Goal: Task Accomplishment & Management: Use online tool/utility

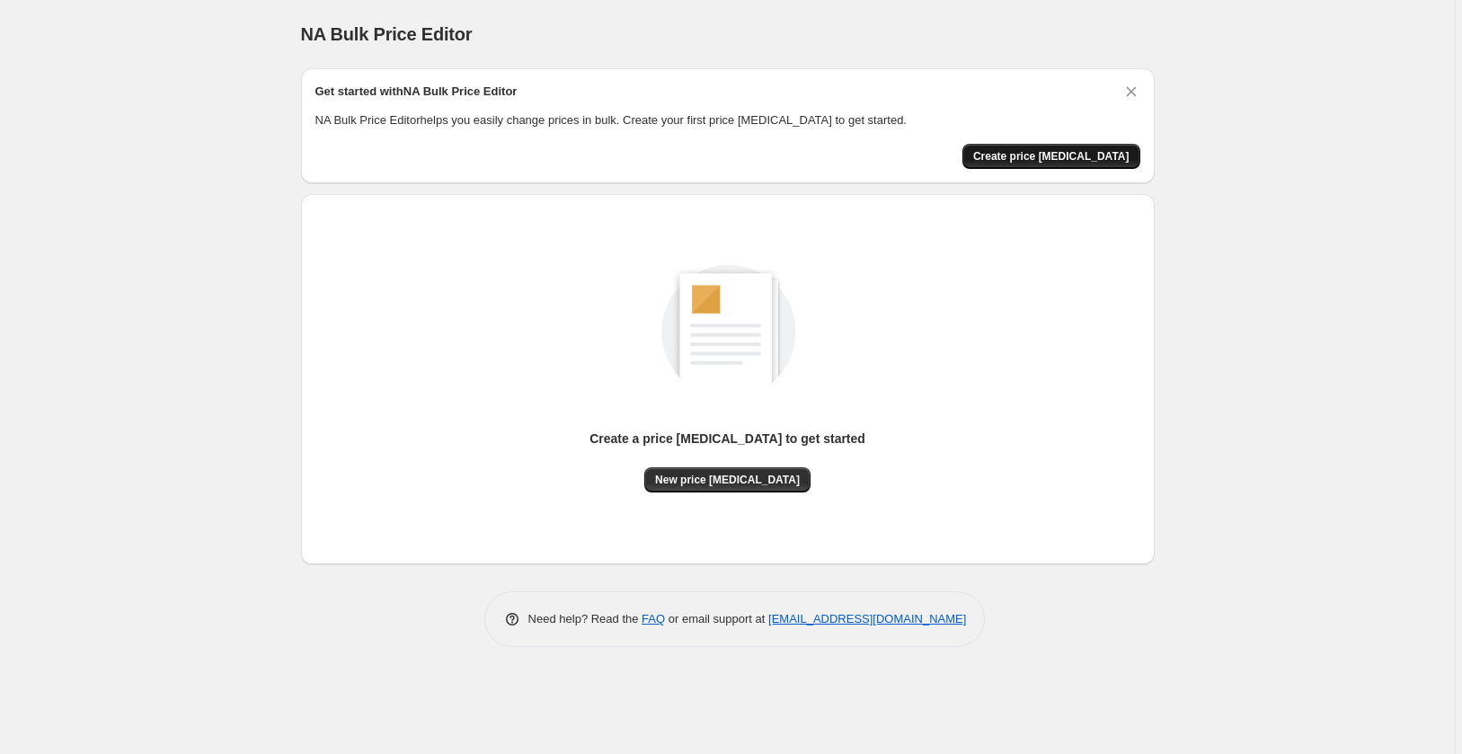
click at [1076, 158] on span "Create price [MEDICAL_DATA]" at bounding box center [1051, 156] width 156 height 14
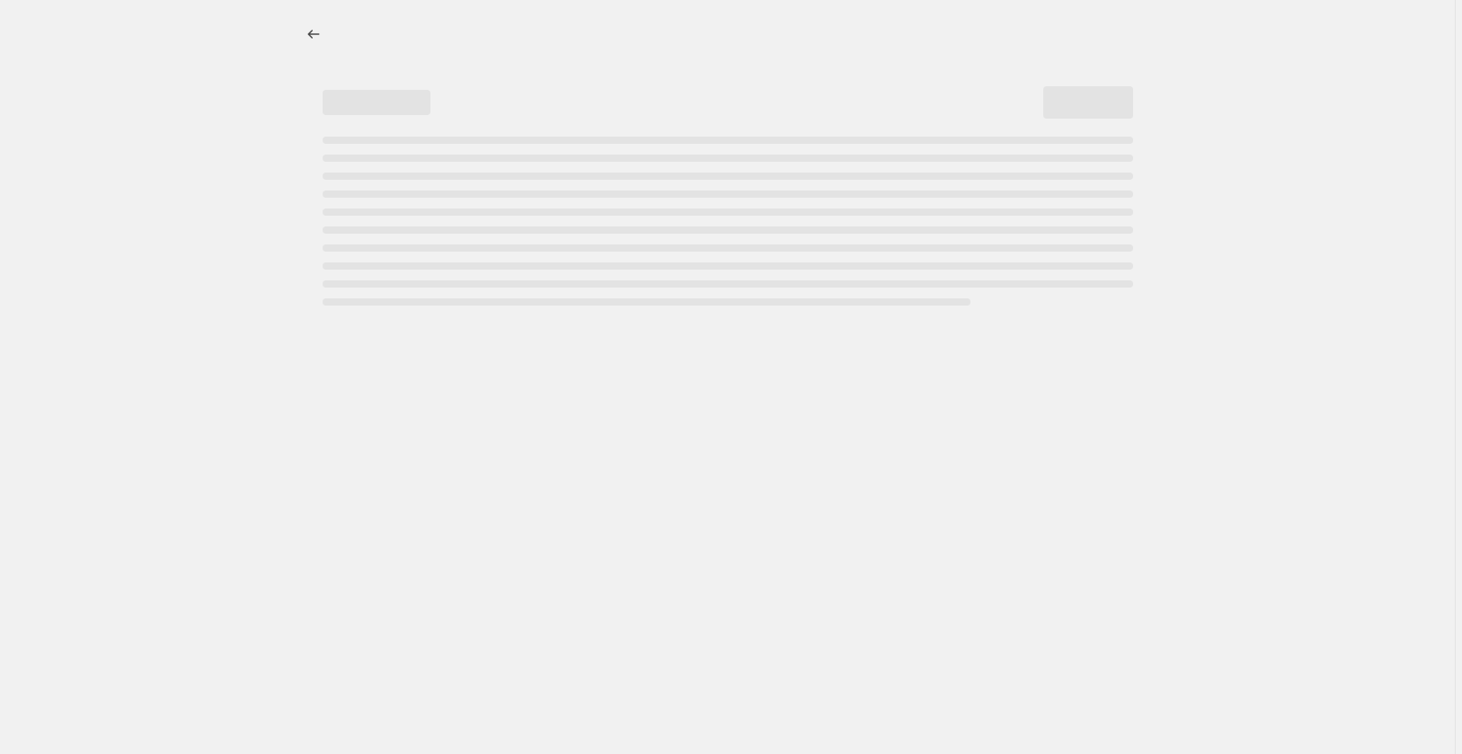
select select "percentage"
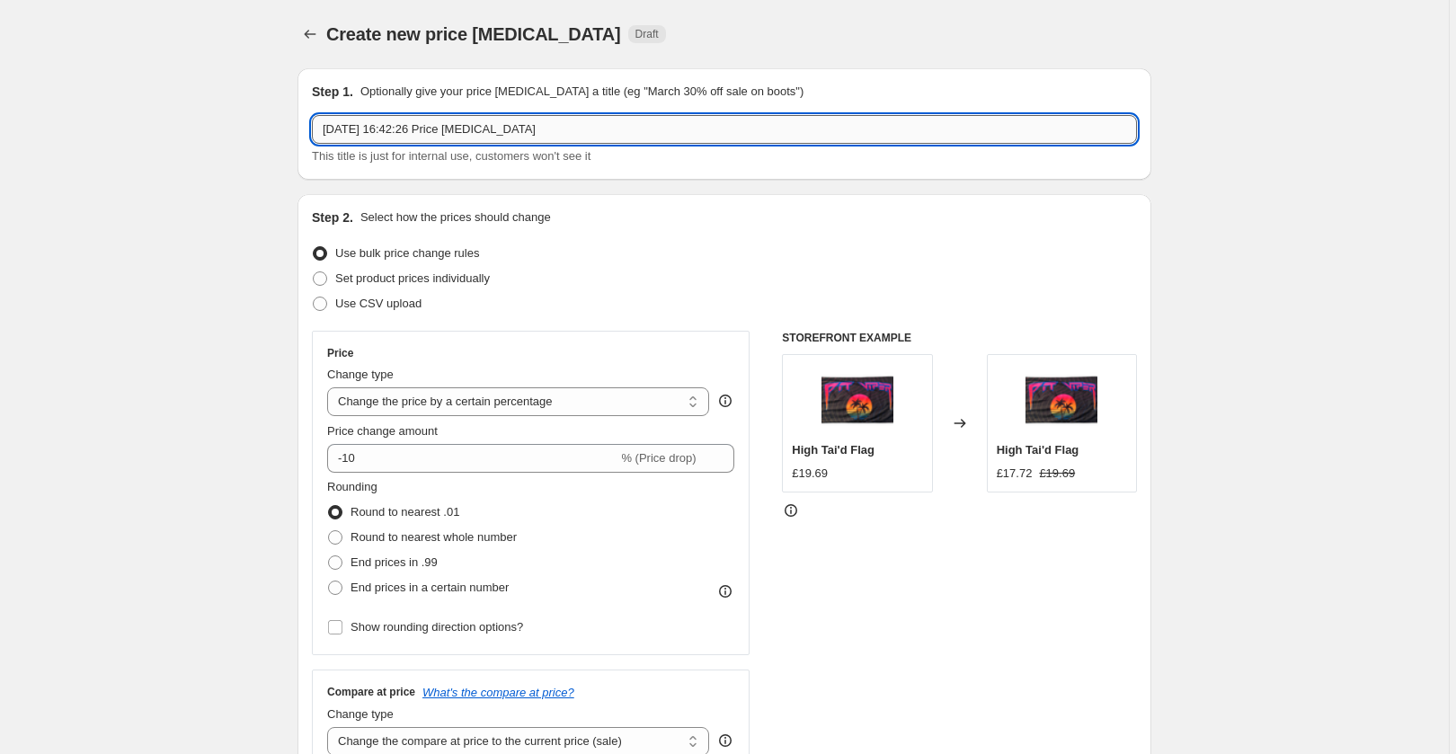
click at [430, 128] on input "[DATE] 16:42:26 Price [MEDICAL_DATA]" at bounding box center [724, 129] width 825 height 29
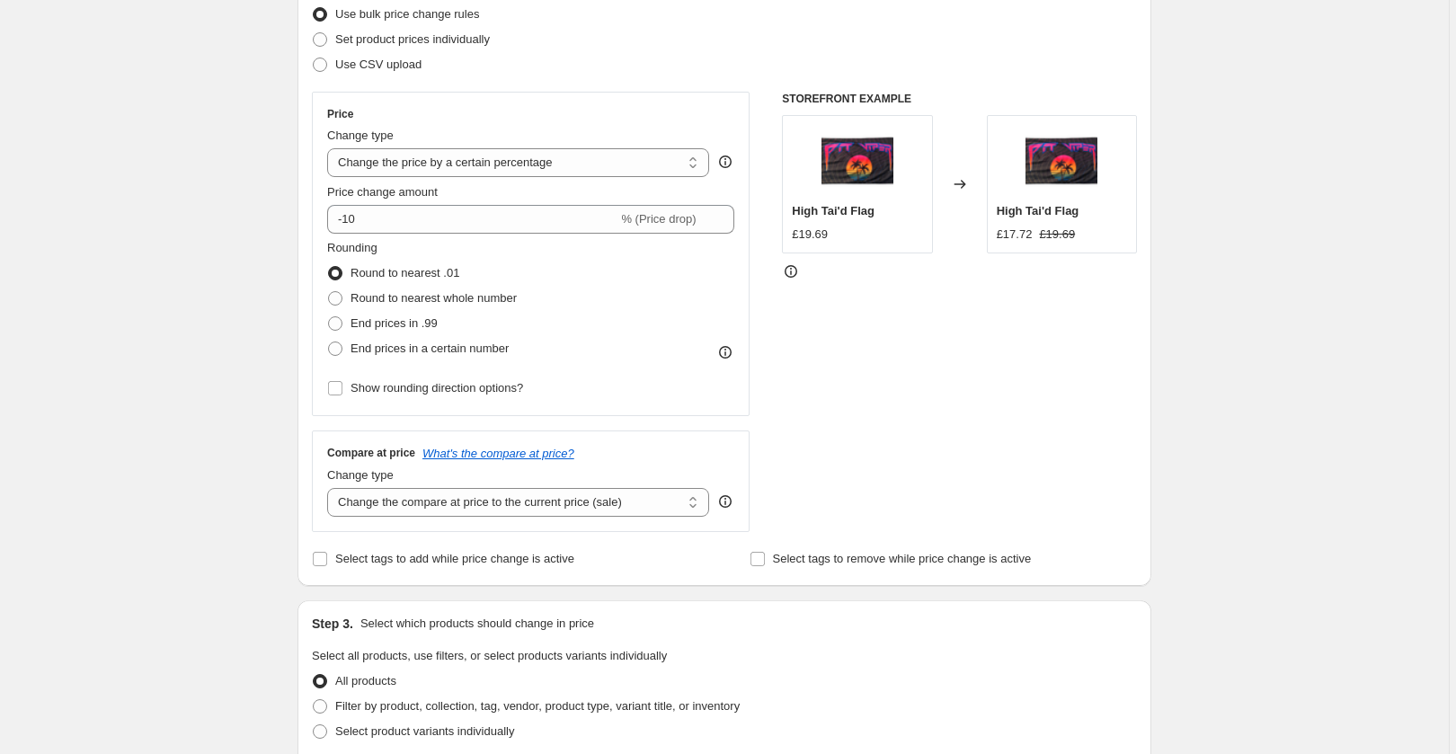
scroll to position [248, 0]
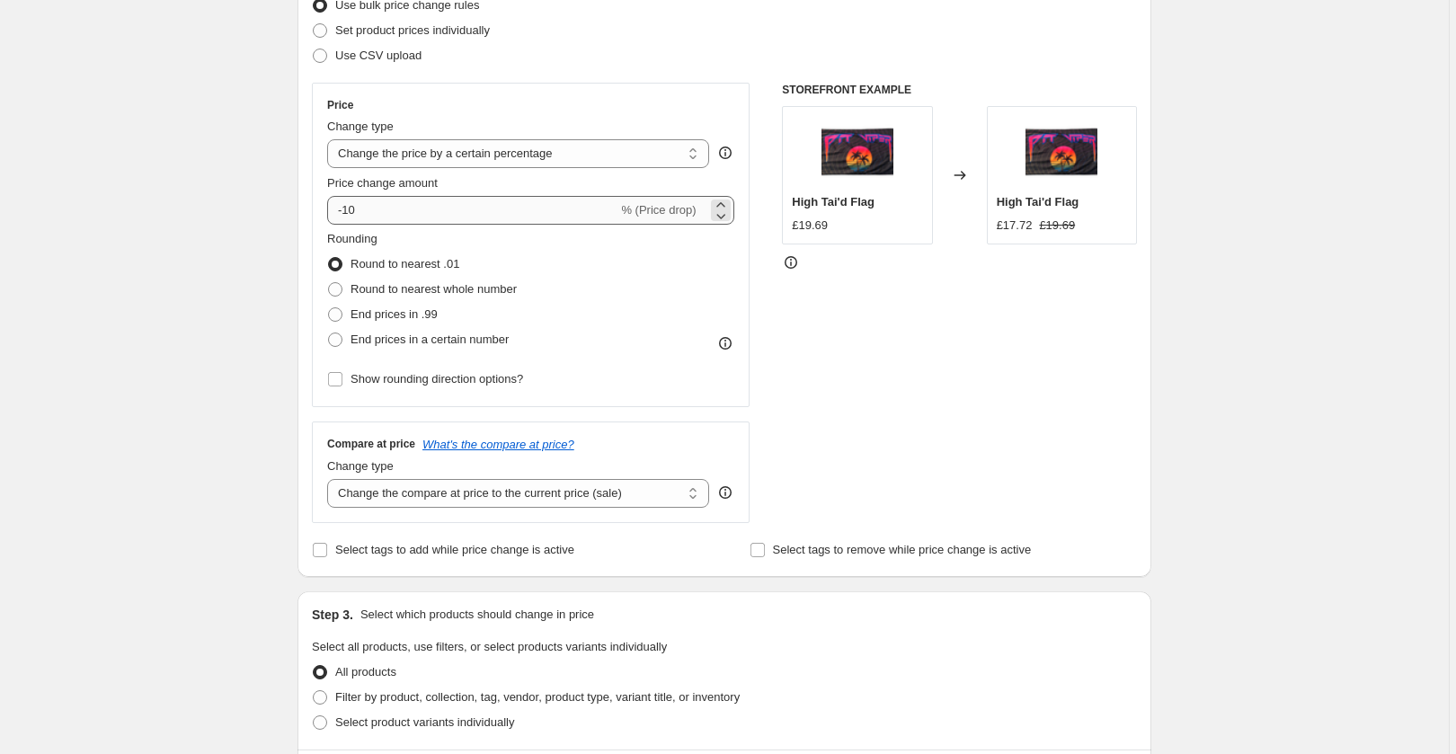
type input "6.9 Reciprocation Day"
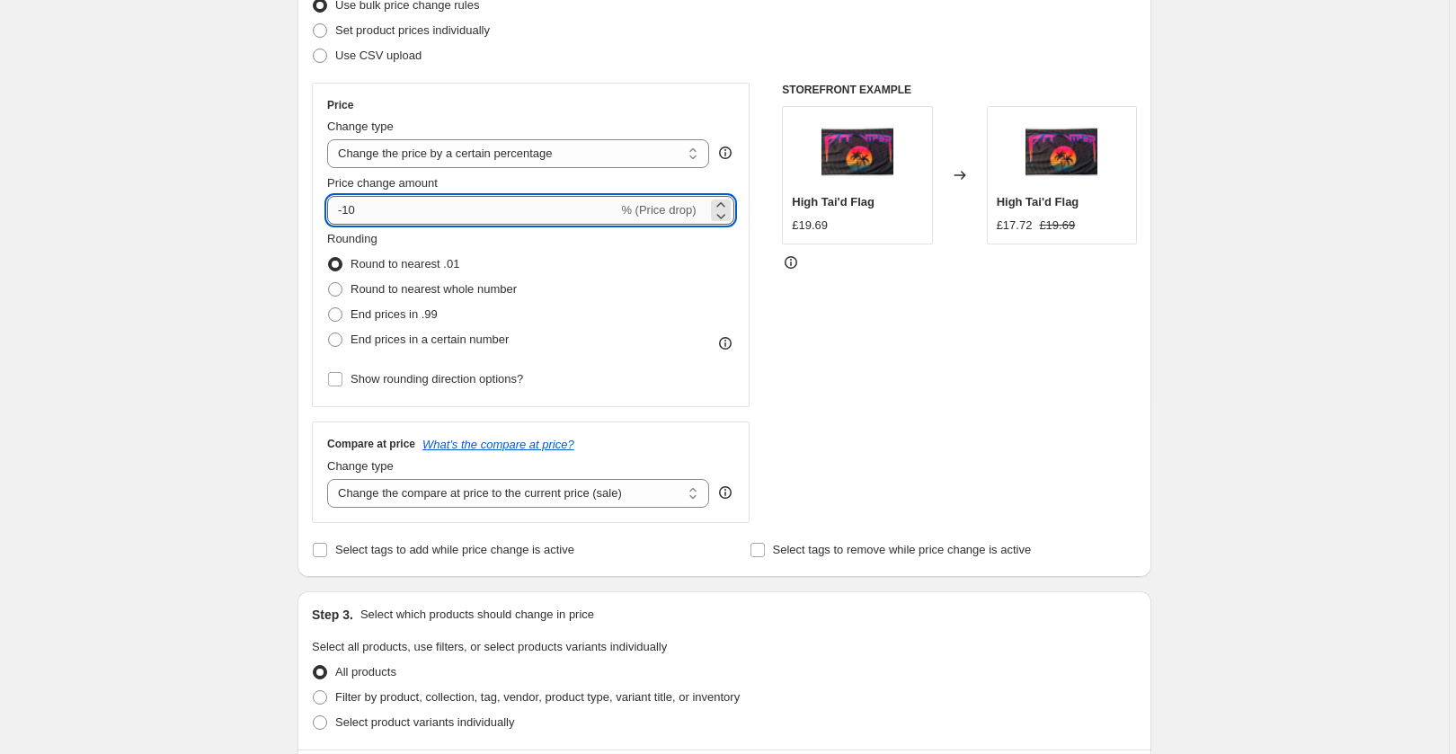
click at [348, 215] on input "-10" at bounding box center [472, 210] width 290 height 29
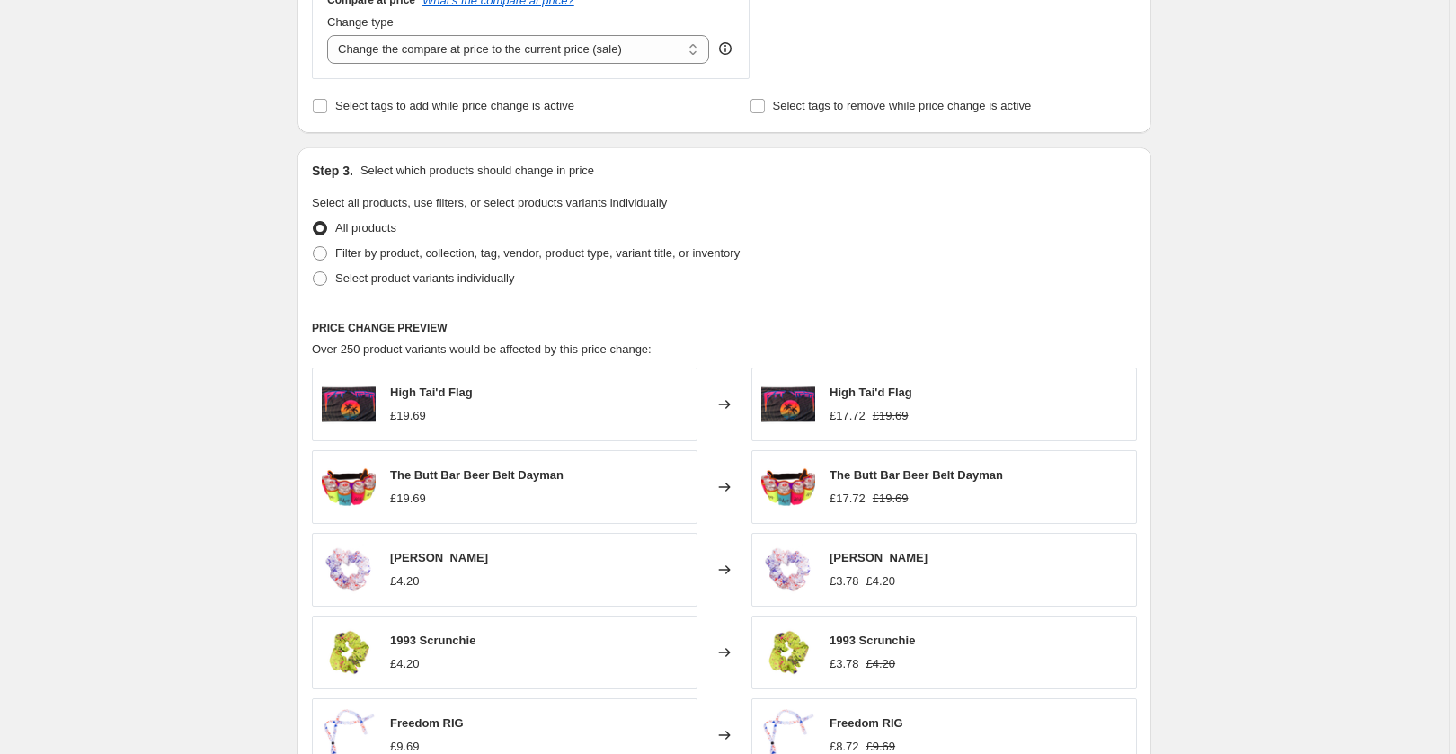
scroll to position [698, 0]
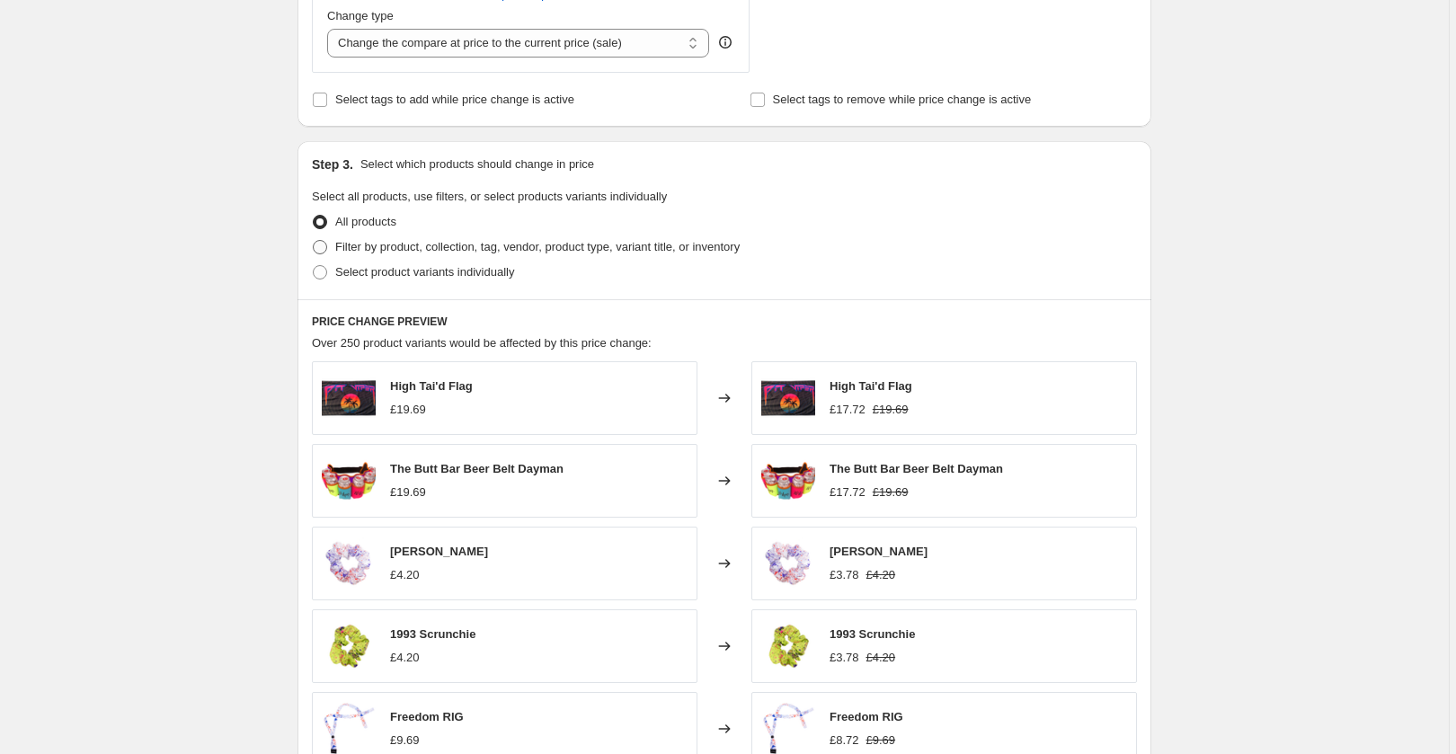
type input "-31"
click at [323, 252] on span at bounding box center [320, 247] width 14 height 14
click at [314, 241] on input "Filter by product, collection, tag, vendor, product type, variant title, or inv…" at bounding box center [313, 240] width 1 height 1
radio input "true"
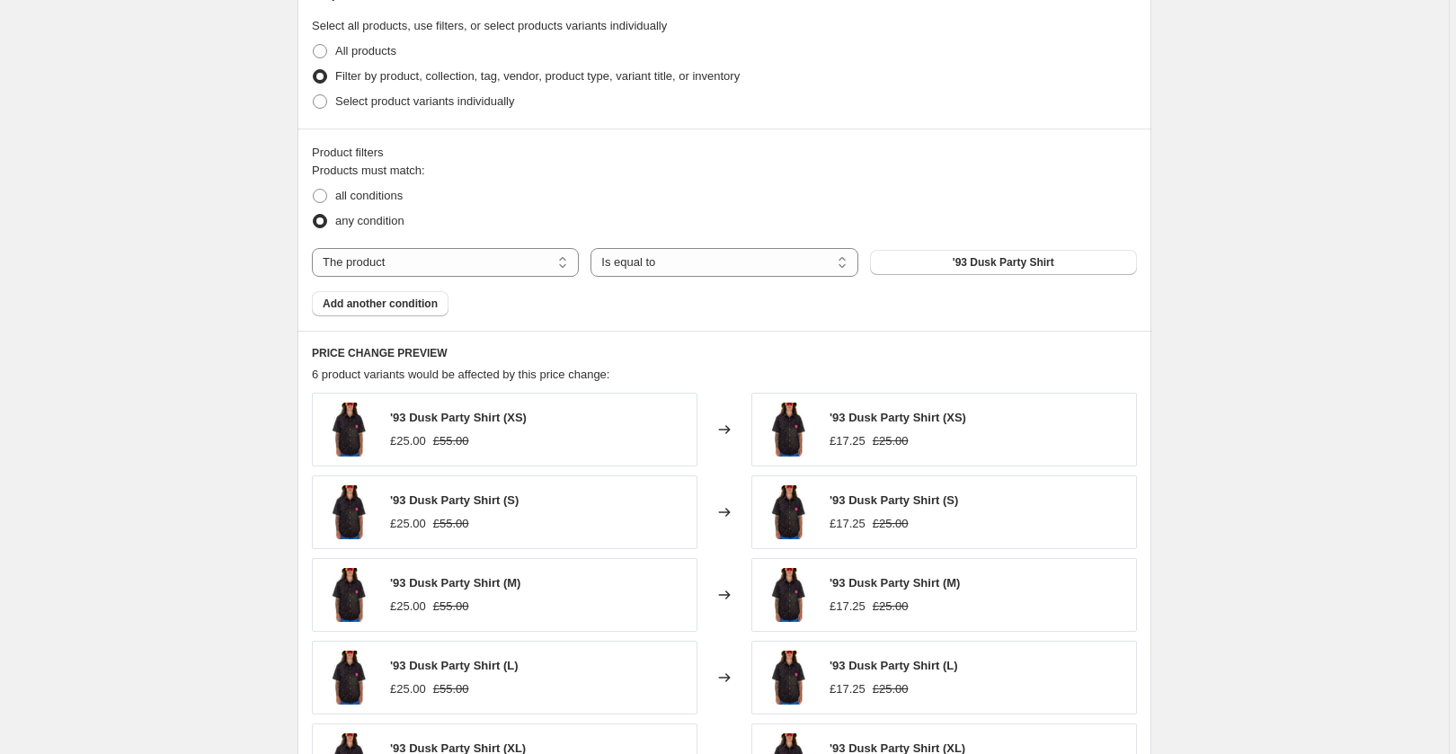
scroll to position [899, 0]
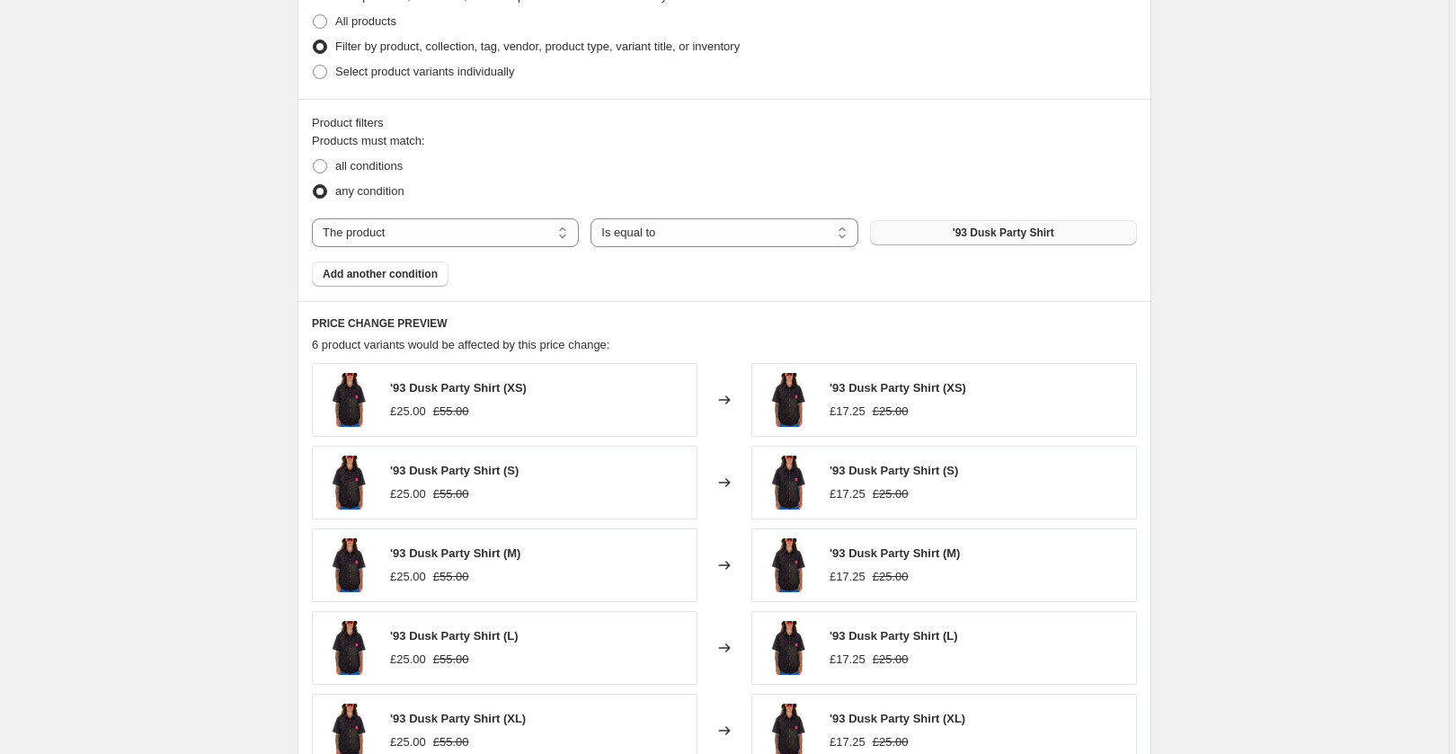
click at [1005, 235] on span "'93 Dusk Party Shirt" at bounding box center [1003, 233] width 102 height 14
select select "collection"
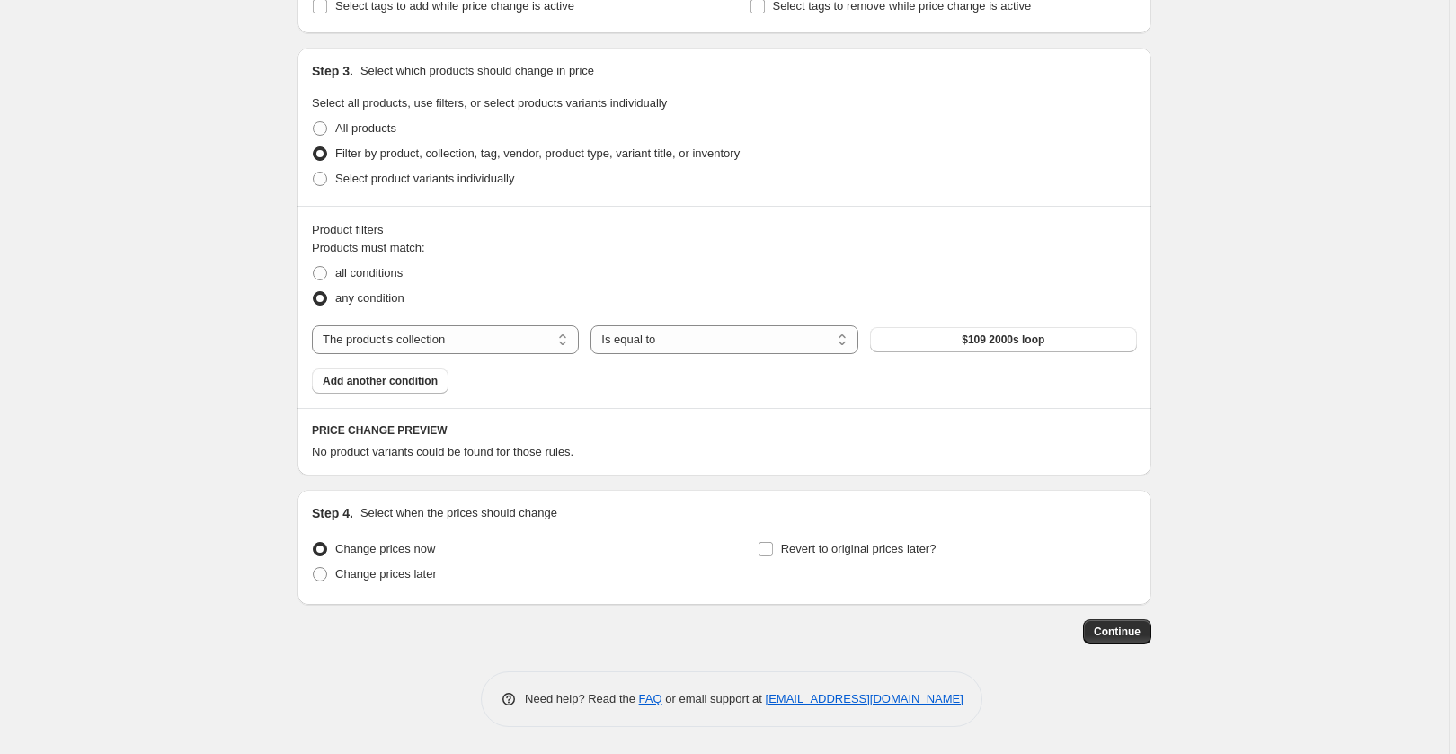
scroll to position [792, 0]
click at [1000, 335] on span "$109 2000s loop" at bounding box center [1002, 339] width 83 height 14
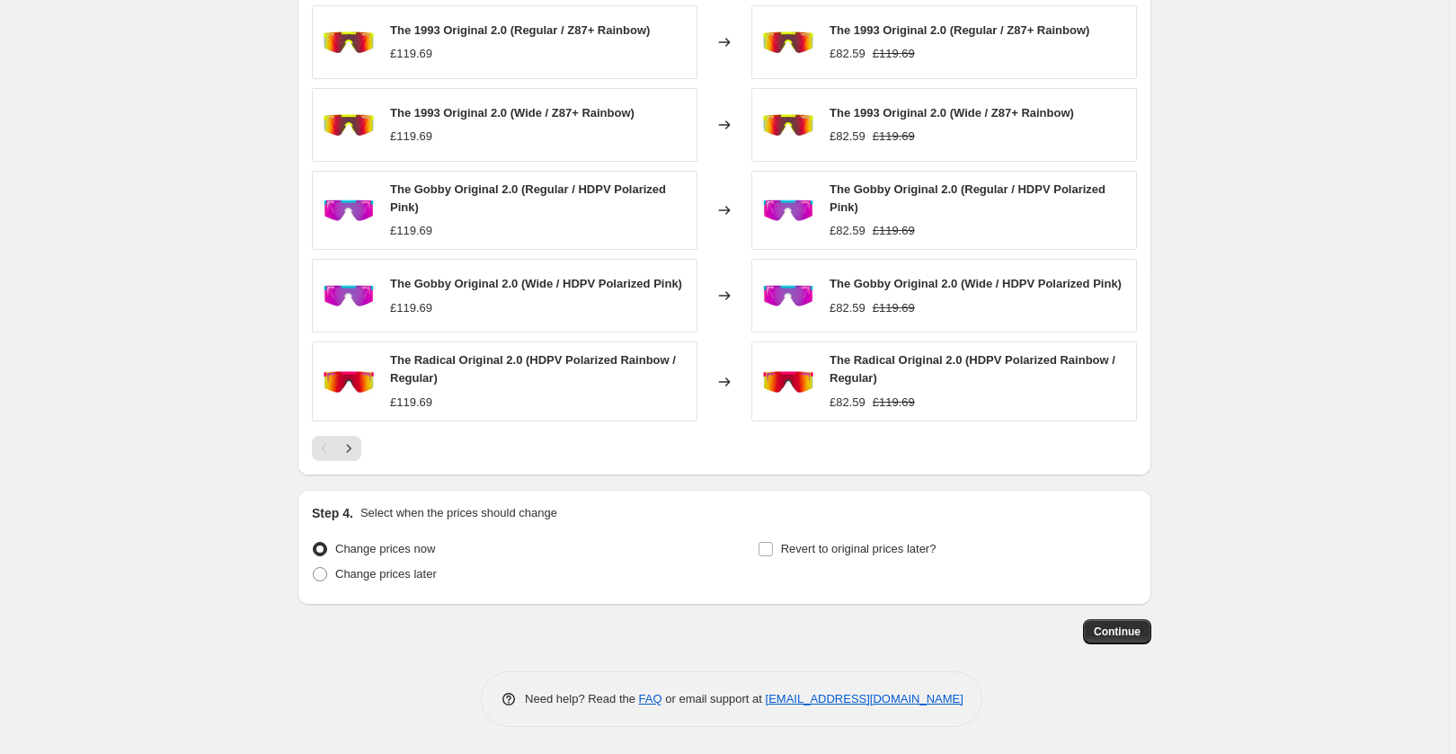
scroll to position [1262, 0]
click at [327, 573] on span at bounding box center [320, 574] width 14 height 14
click at [314, 568] on input "Change prices later" at bounding box center [313, 567] width 1 height 1
radio input "true"
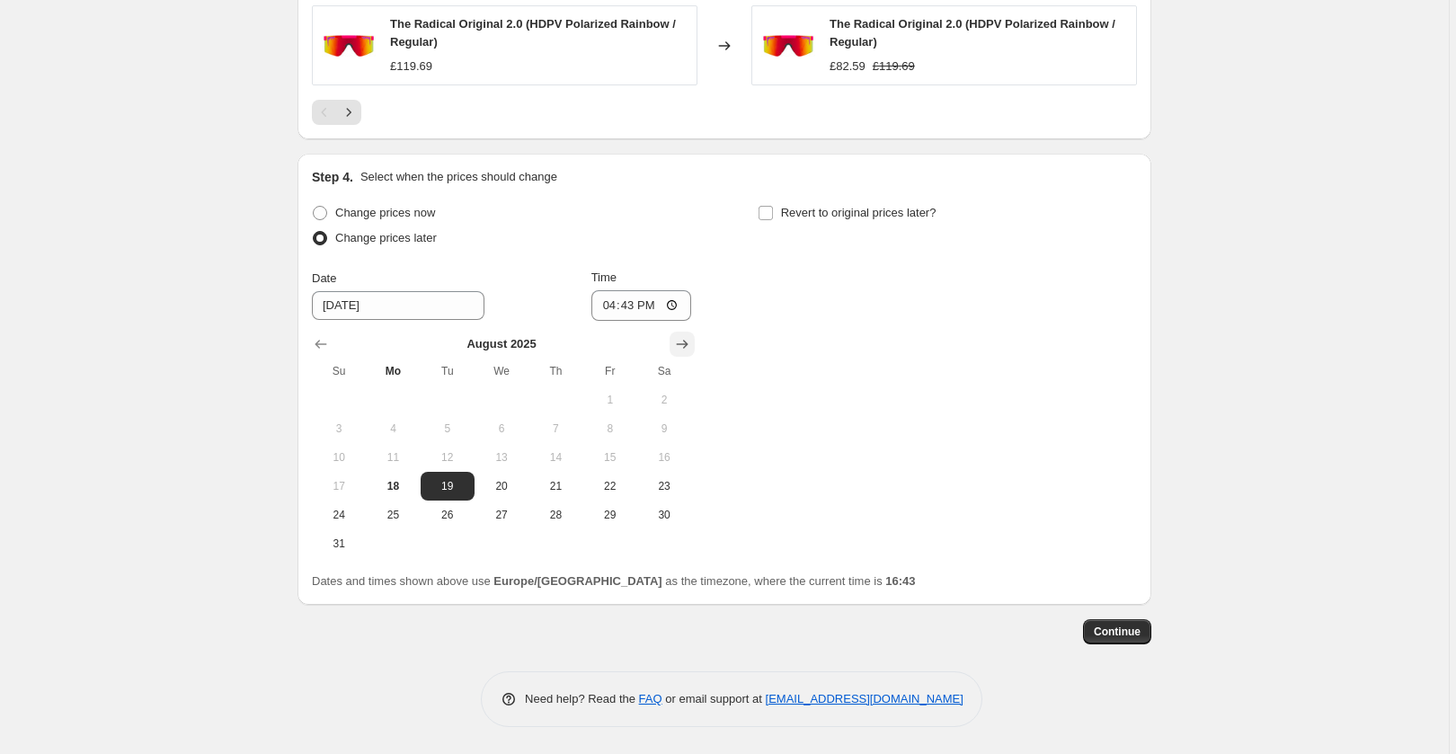
click at [686, 343] on icon "Show next month, September 2025" at bounding box center [682, 344] width 18 height 18
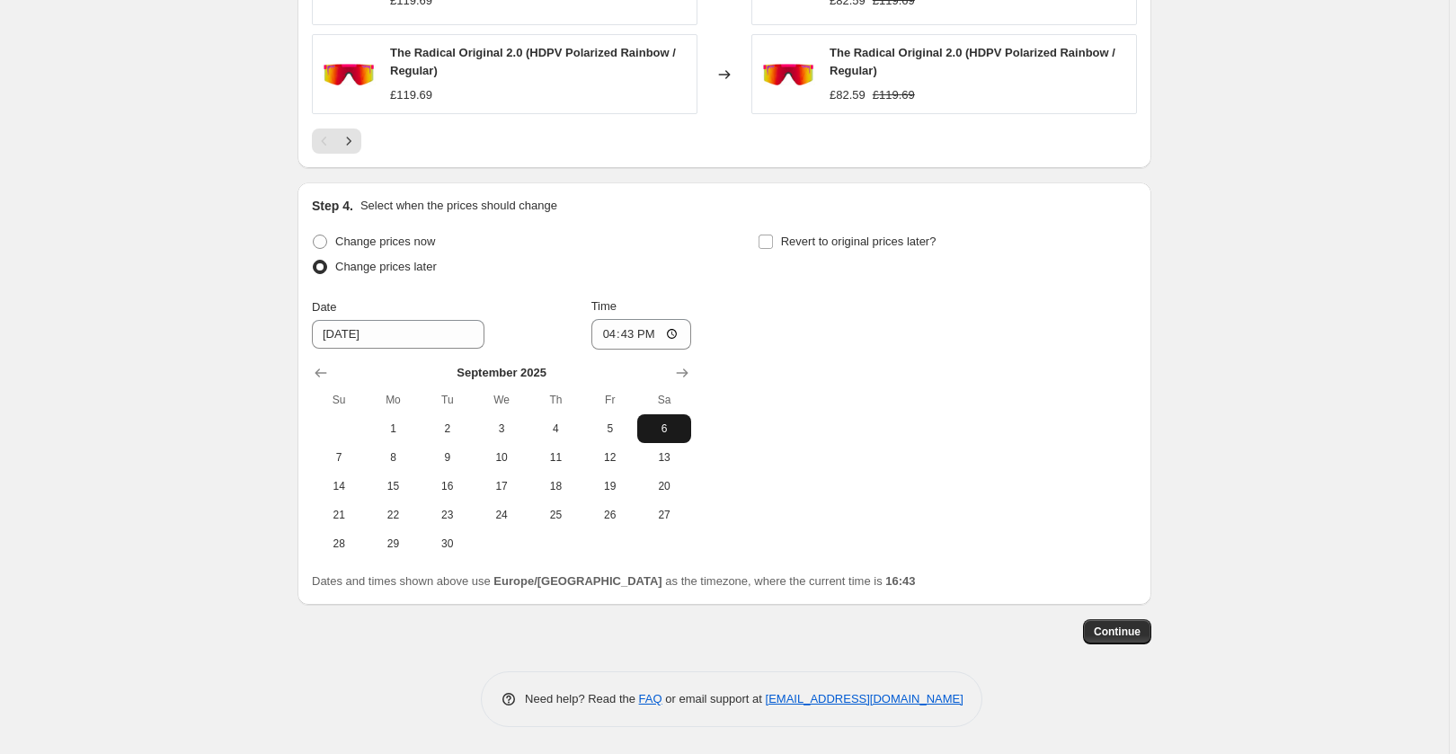
click at [655, 427] on span "6" at bounding box center [664, 428] width 40 height 14
type input "[DATE]"
click at [655, 331] on input "16:43" at bounding box center [641, 334] width 101 height 31
click at [672, 334] on input "00:43" at bounding box center [641, 334] width 101 height 31
type input "00:01"
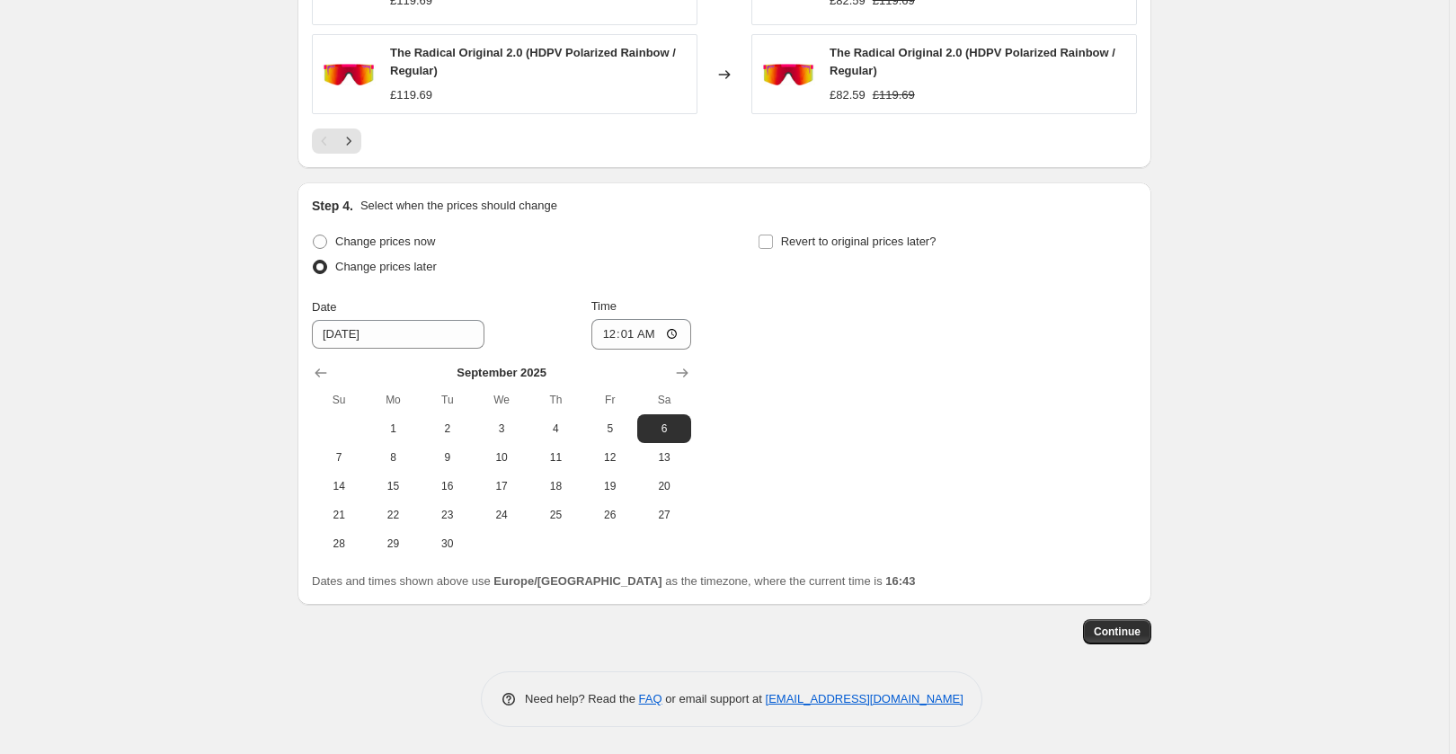
click at [766, 306] on div "Change prices now Change prices later Date [DATE] Time 00:[DATE] Mo Tu We Th Fr…" at bounding box center [724, 393] width 825 height 329
click at [773, 242] on input "Revert to original prices later?" at bounding box center [765, 242] width 14 height 14
checkbox input "true"
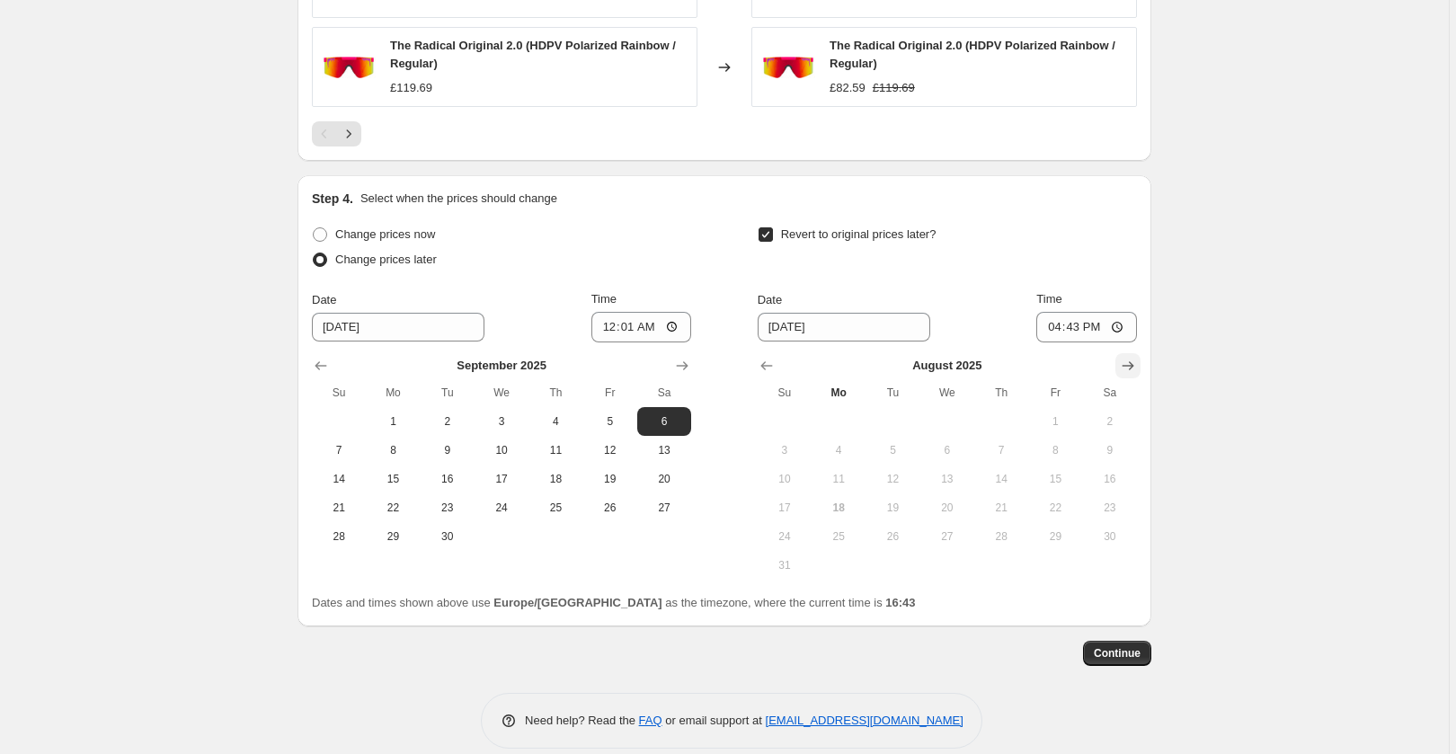
click at [1140, 376] on button "Show next month, September 2025" at bounding box center [1127, 365] width 25 height 25
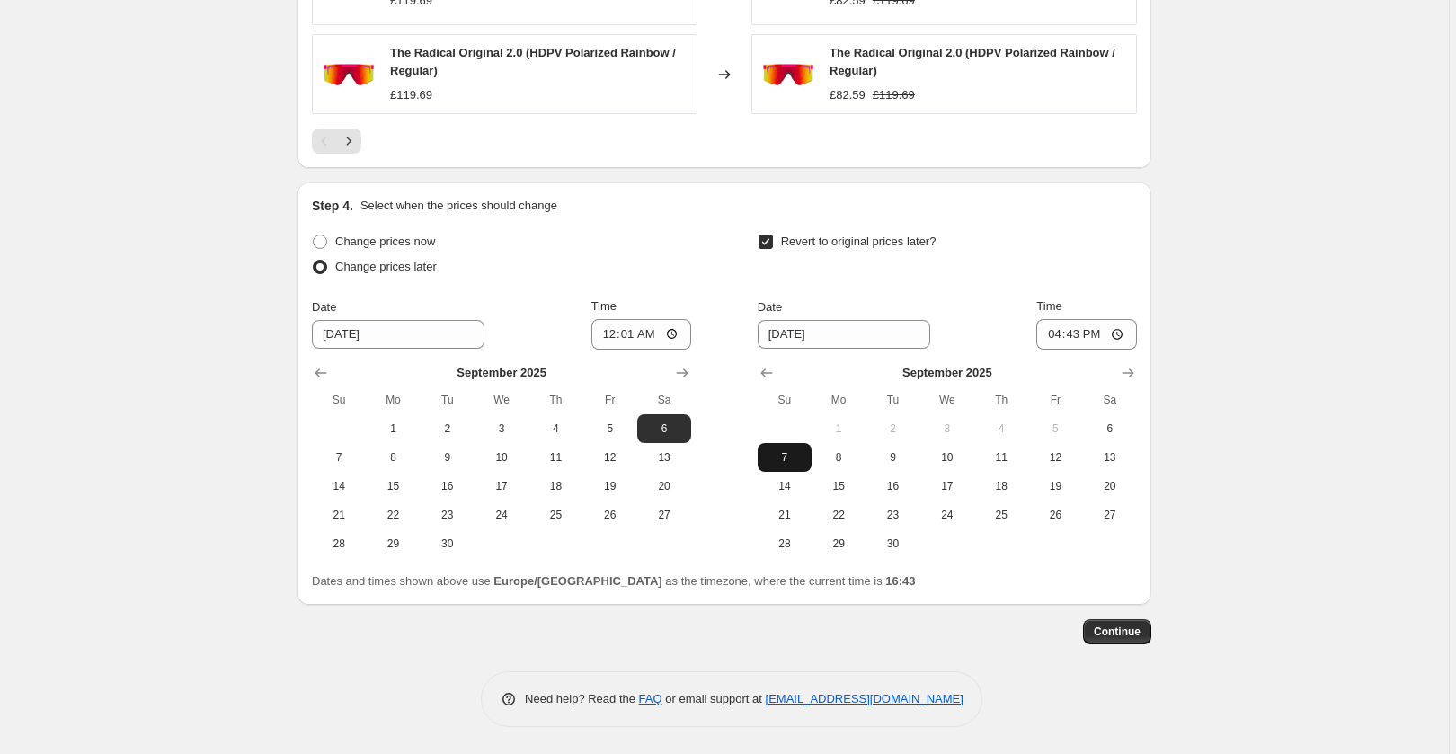
click at [795, 460] on span "7" at bounding box center [785, 457] width 40 height 14
drag, startPoint x: 1099, startPoint y: 332, endPoint x: 1130, endPoint y: 333, distance: 31.5
click at [1130, 333] on input "16:43" at bounding box center [1086, 334] width 101 height 31
click at [1114, 422] on span "6" at bounding box center [1110, 428] width 40 height 14
type input "[DATE]"
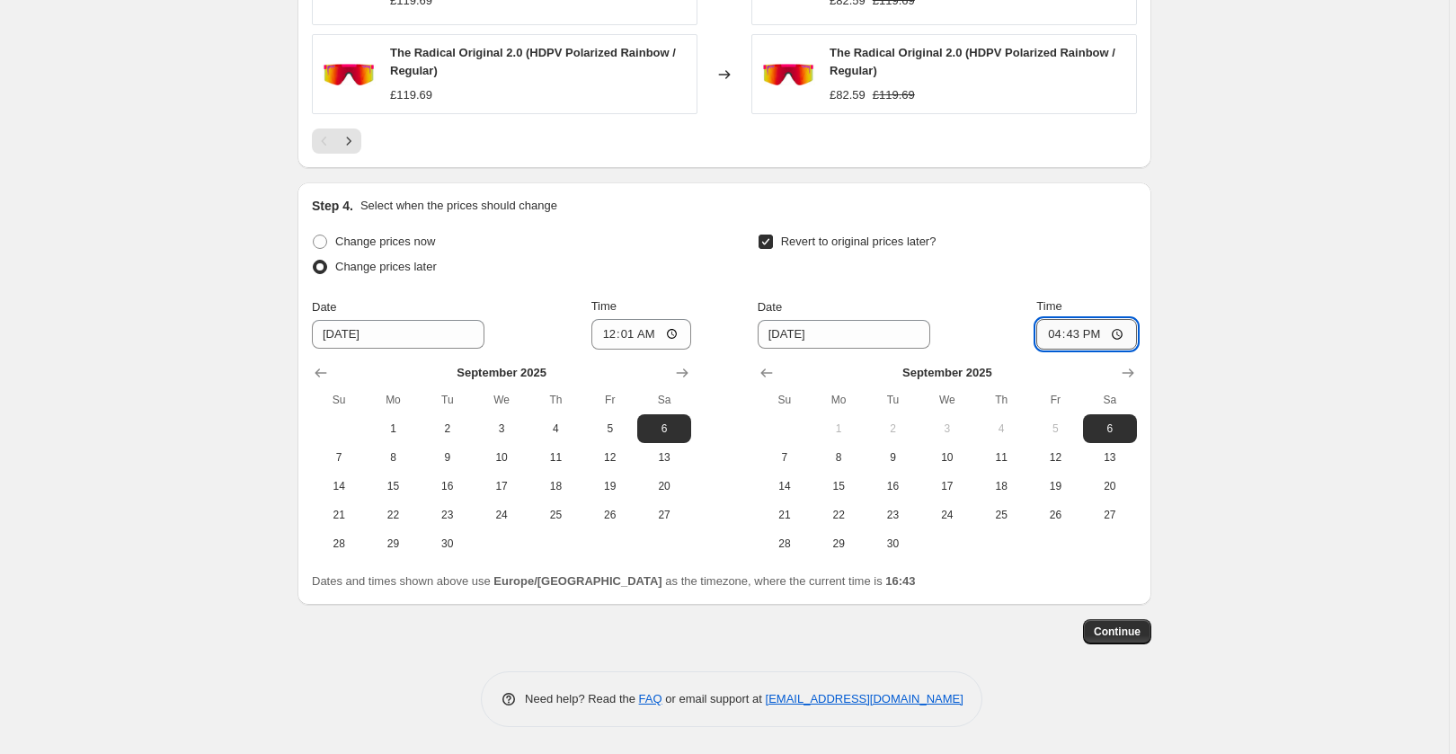
click at [1105, 330] on input "16:43" at bounding box center [1086, 334] width 101 height 31
click at [1117, 331] on input "23:43" at bounding box center [1086, 334] width 101 height 31
type input "23:59"
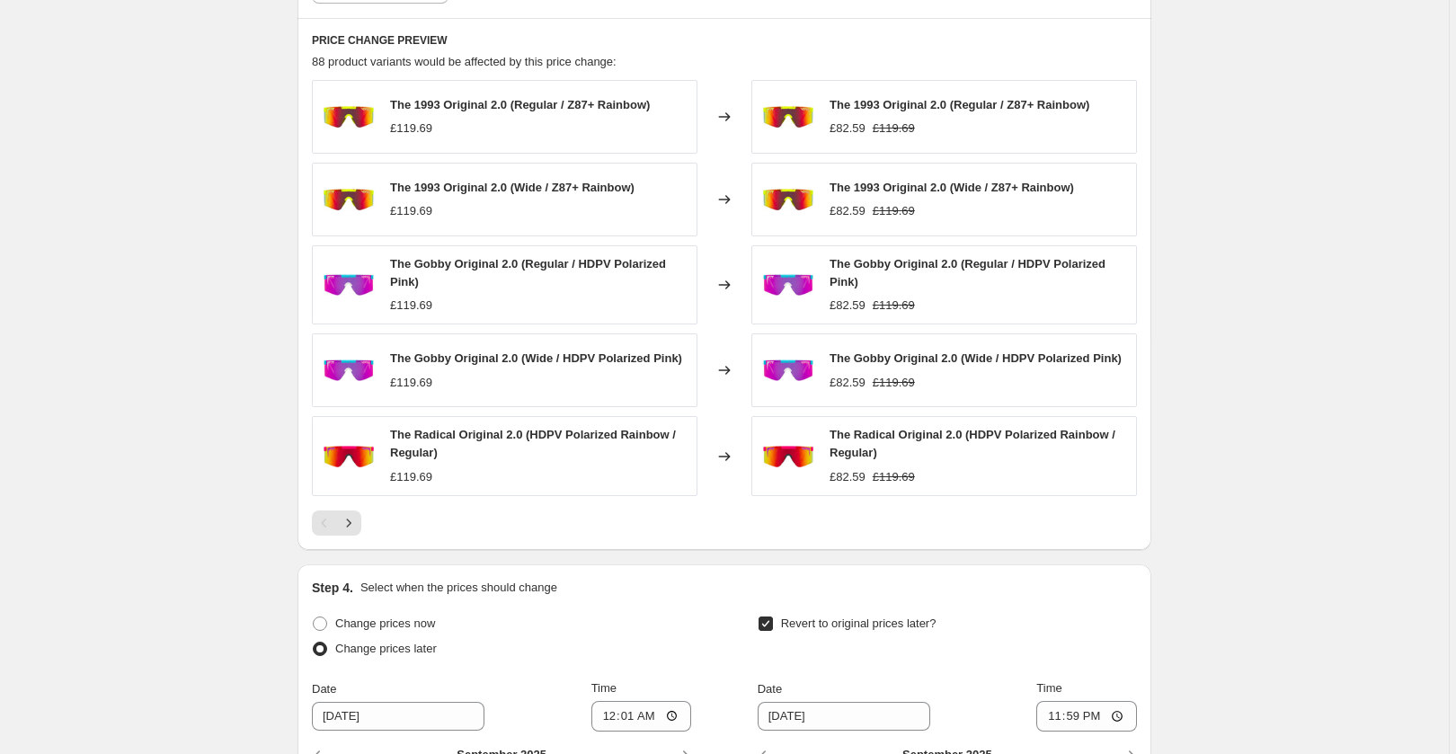
scroll to position [1170, 0]
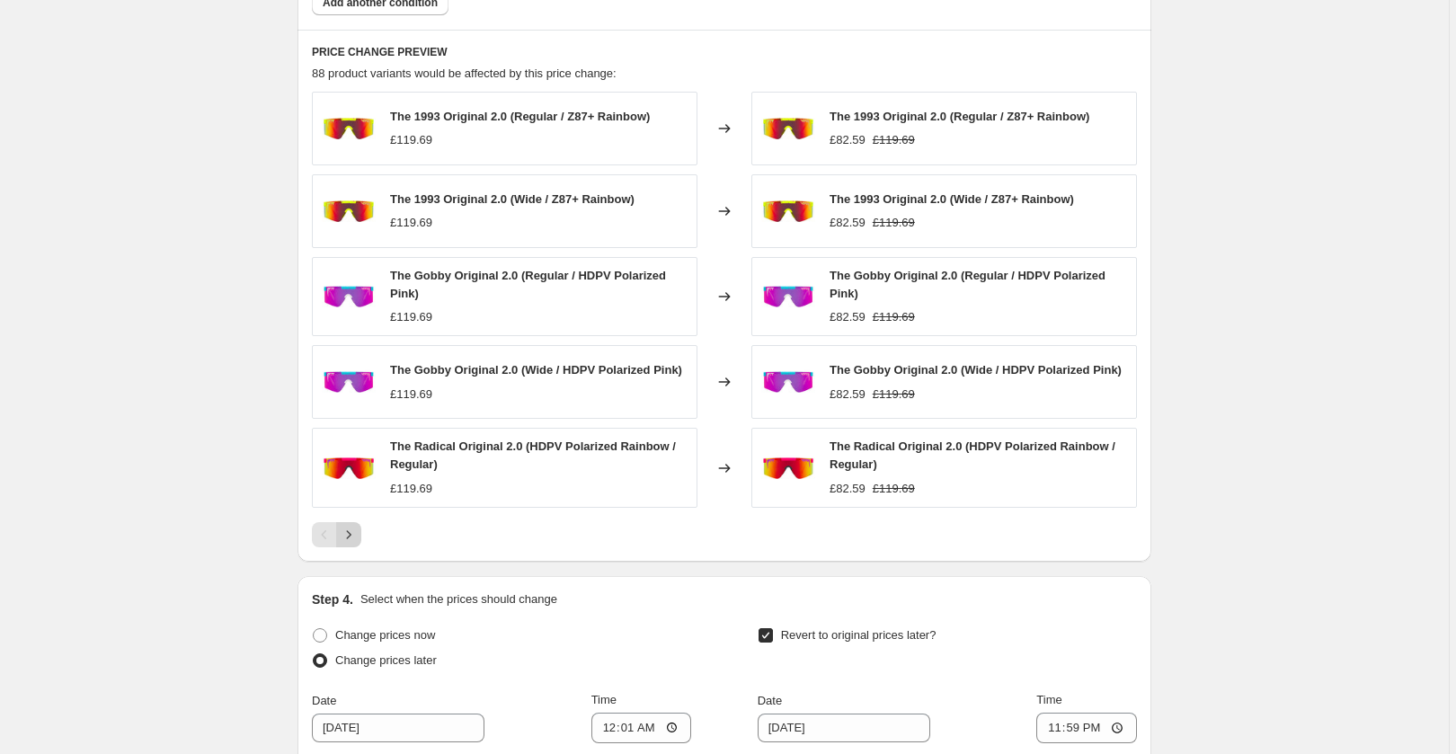
click at [358, 539] on icon "Next" at bounding box center [349, 535] width 18 height 18
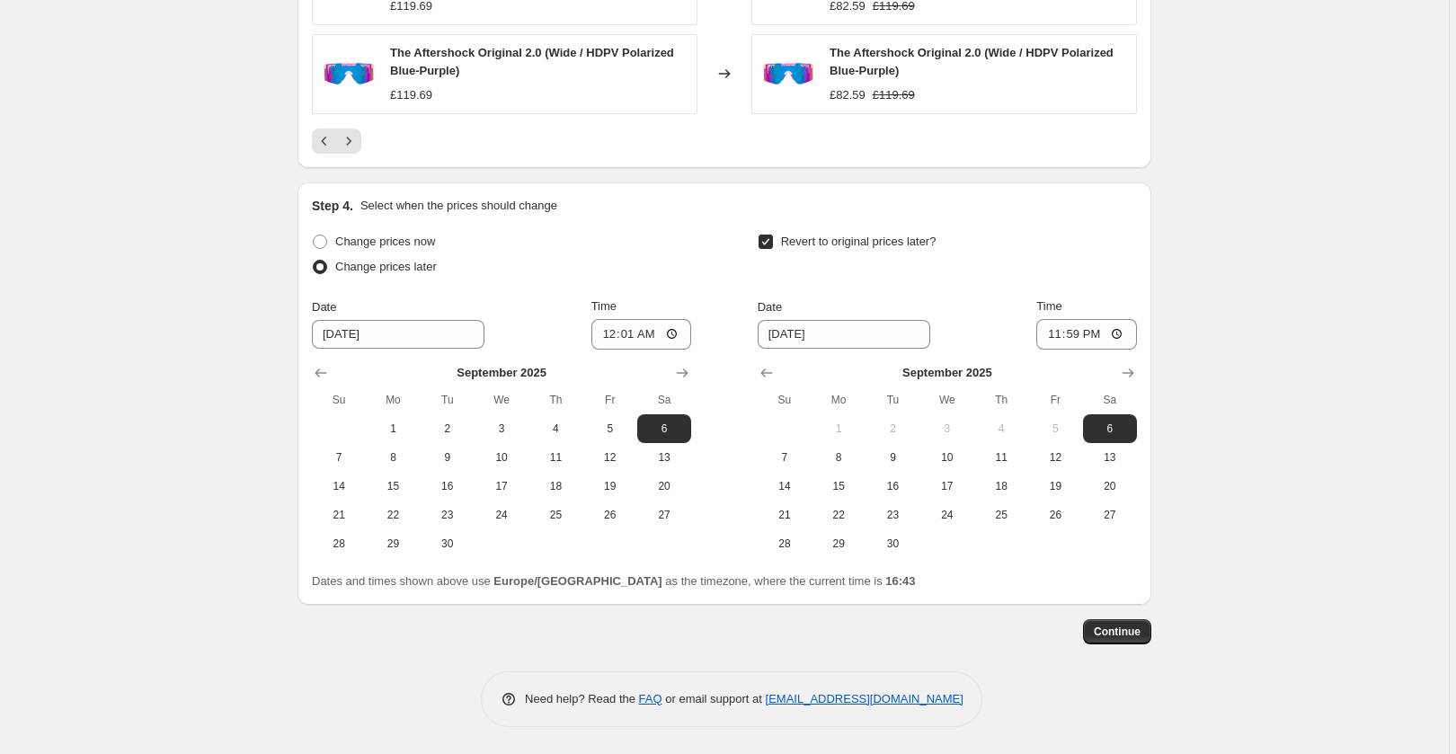
scroll to position [1582, 0]
click at [1129, 628] on span "Continue" at bounding box center [1117, 631] width 47 height 14
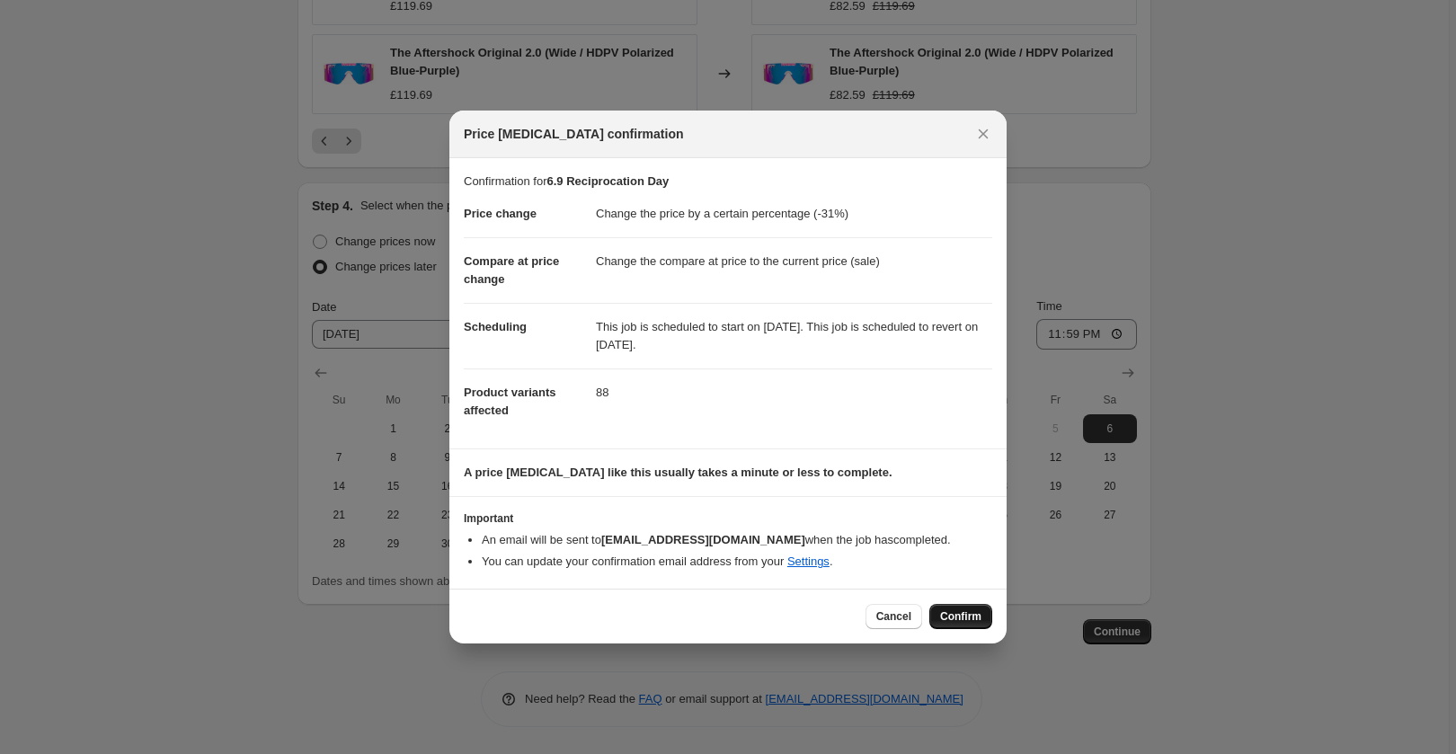
click at [978, 616] on span "Confirm" at bounding box center [960, 616] width 41 height 14
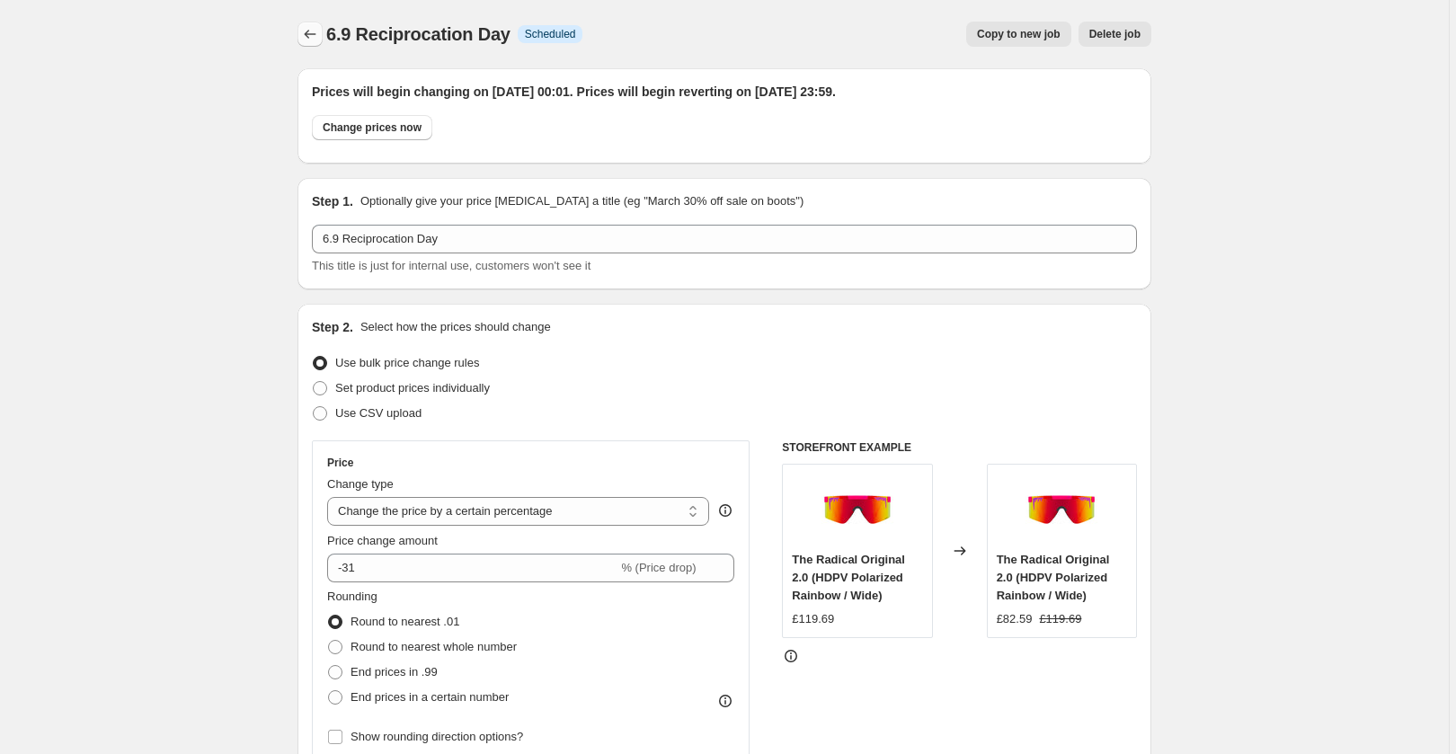
click at [315, 39] on icon "Price change jobs" at bounding box center [310, 34] width 18 height 18
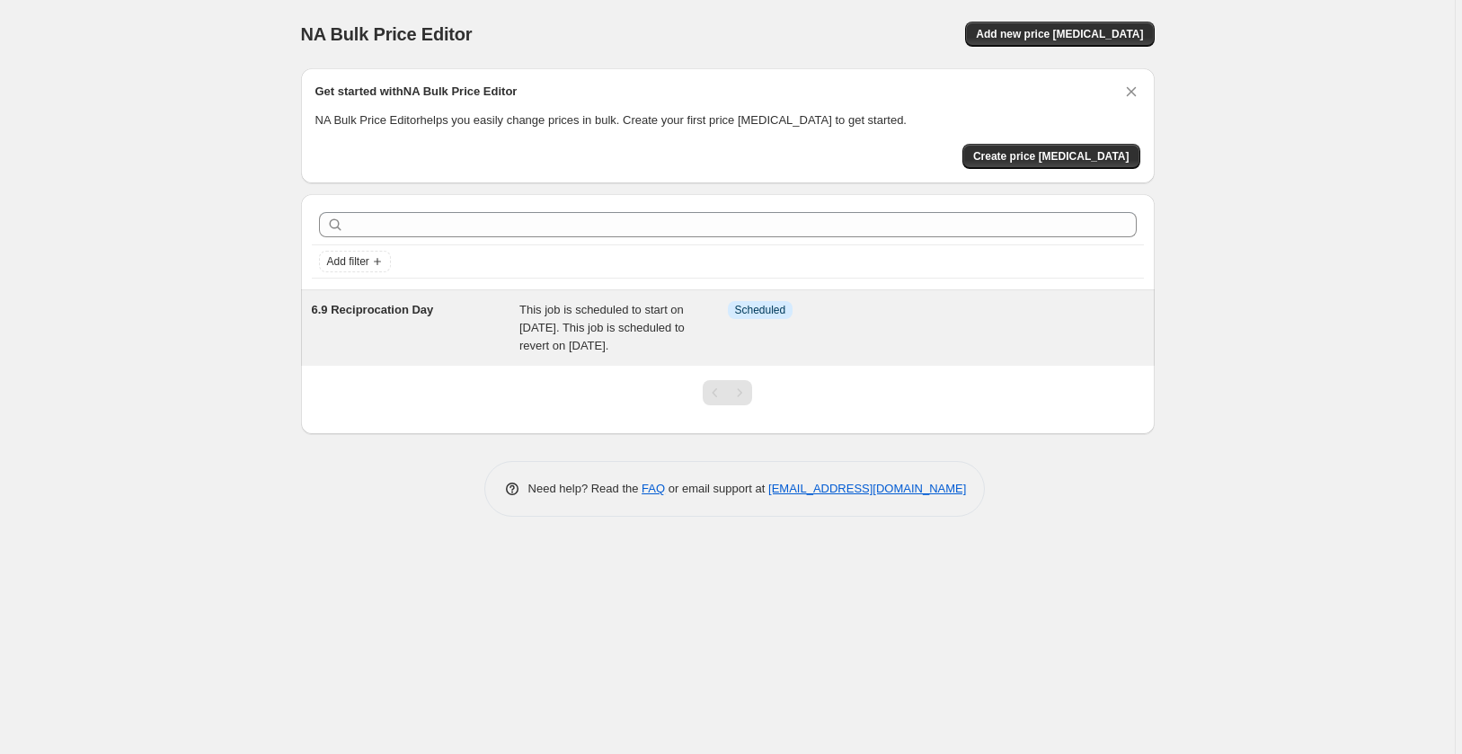
click at [660, 315] on span "This job is scheduled to start on [DATE]. This job is scheduled to revert on [D…" at bounding box center [601, 327] width 165 height 49
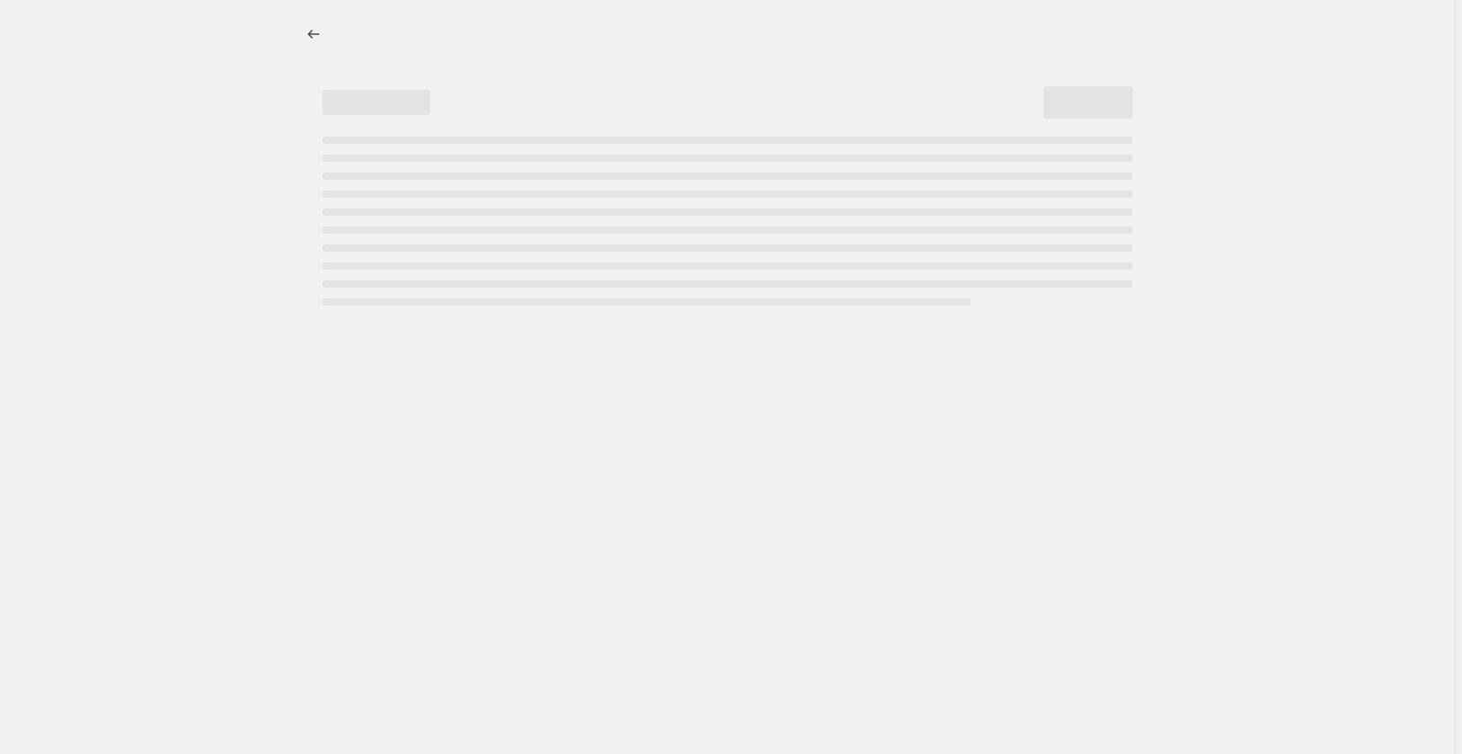
select select "percentage"
select select "collection"
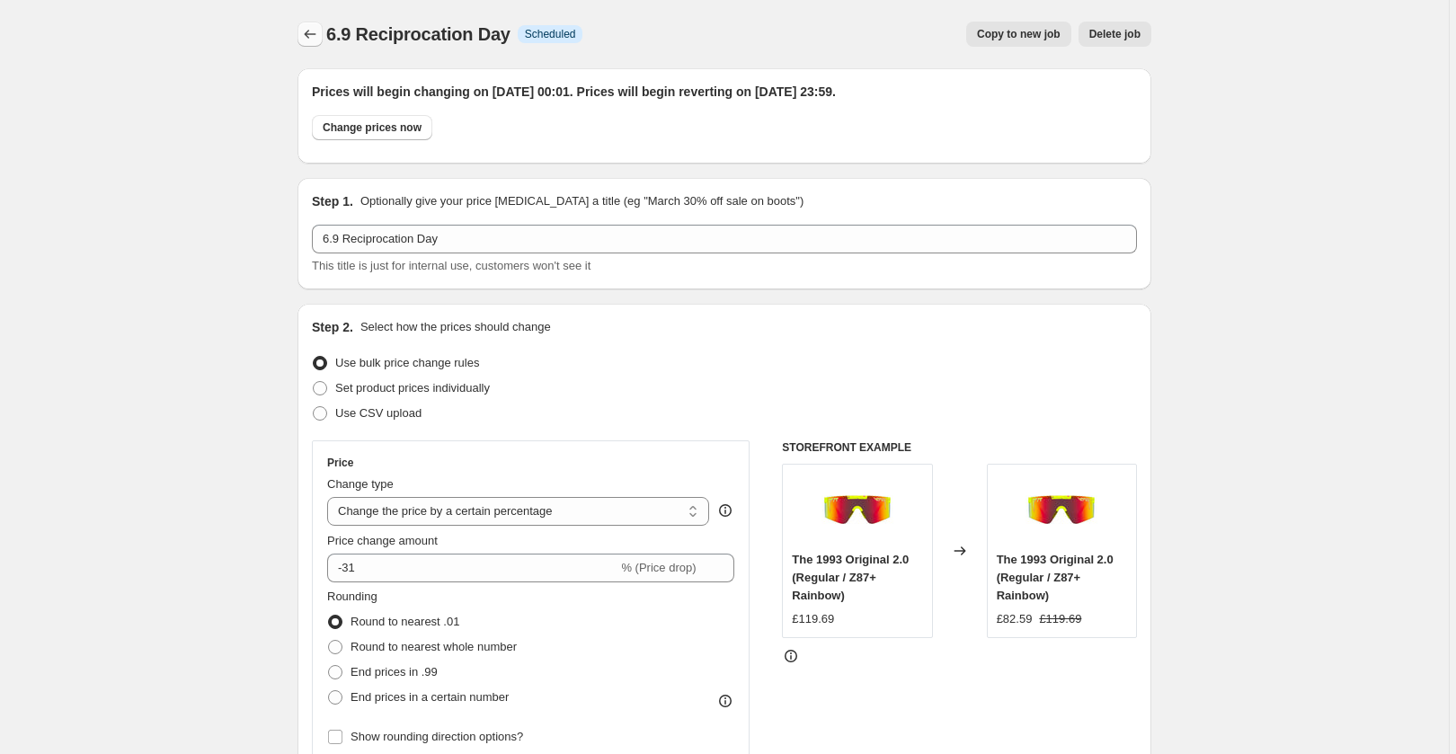
click at [323, 34] on button "Price change jobs" at bounding box center [309, 34] width 25 height 25
